Goal: Task Accomplishment & Management: Use online tool/utility

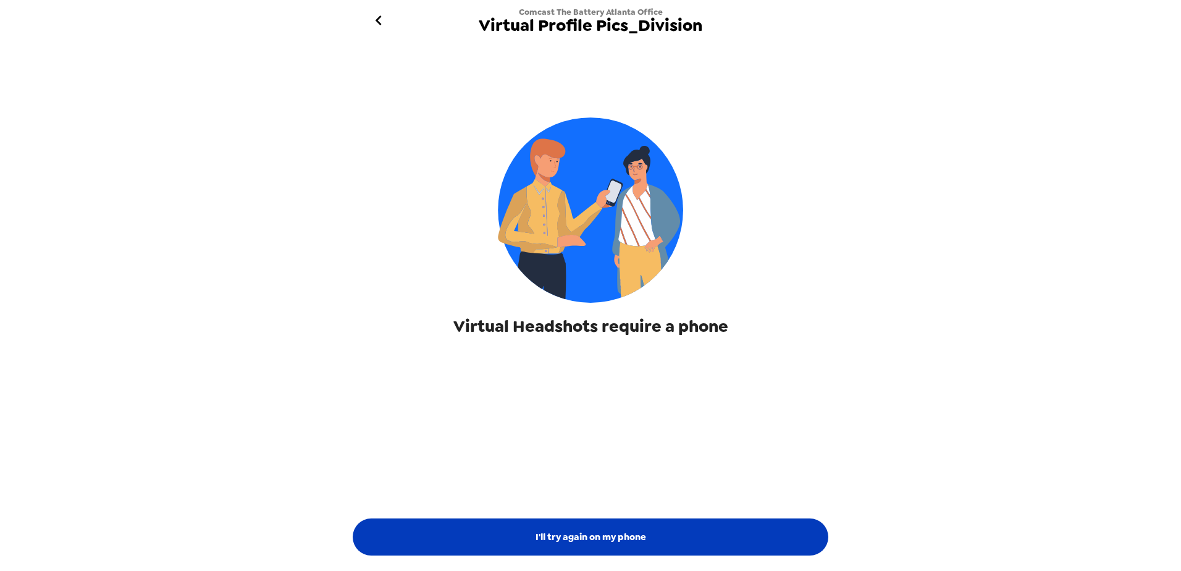
click at [573, 534] on button "I'll try again on my phone" at bounding box center [591, 536] width 476 height 37
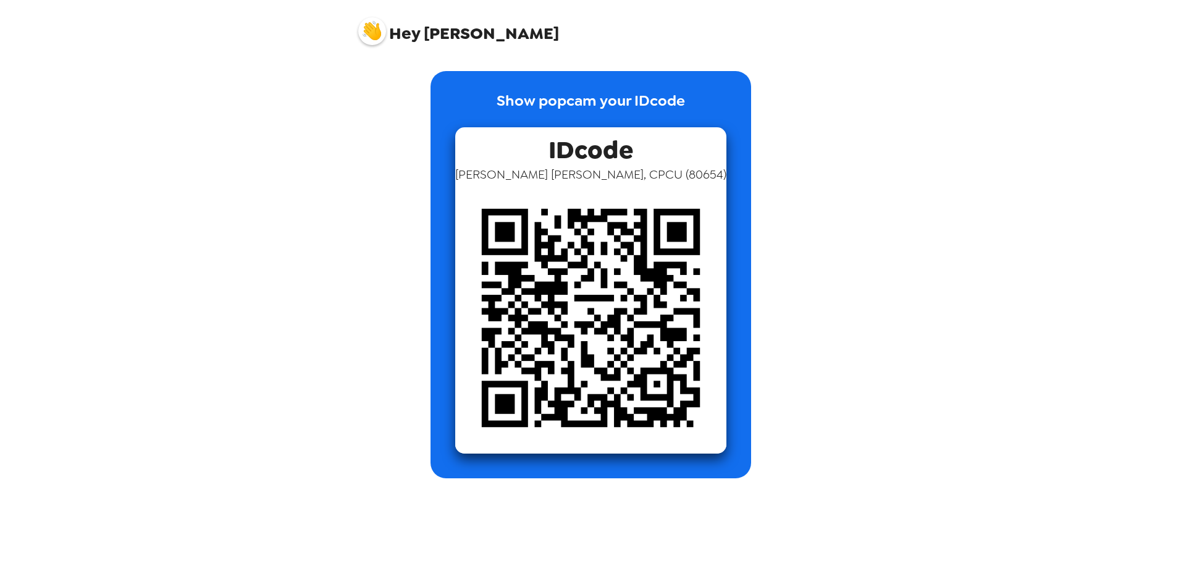
click at [604, 248] on img at bounding box center [590, 317] width 271 height 271
click at [1015, 104] on div "Hey [PERSON_NAME] Show popcam your IDcode IDcode [PERSON_NAME], CPCU ( 80654 )" at bounding box center [590, 285] width 1181 height 571
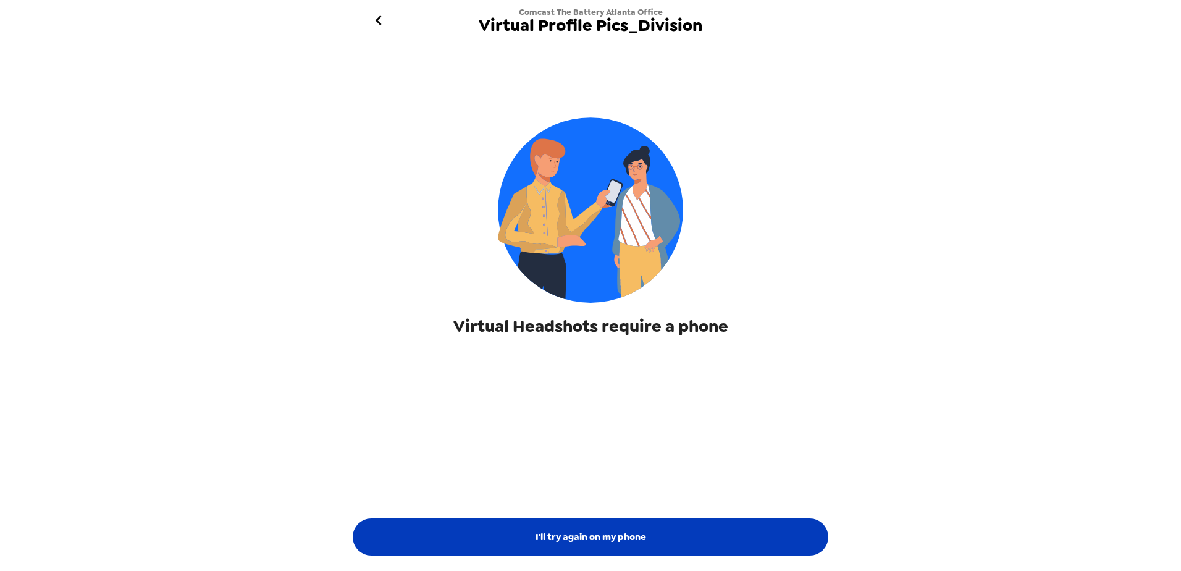
click at [539, 527] on button "I'll try again on my phone" at bounding box center [591, 536] width 476 height 37
